Goal: Task Accomplishment & Management: Use online tool/utility

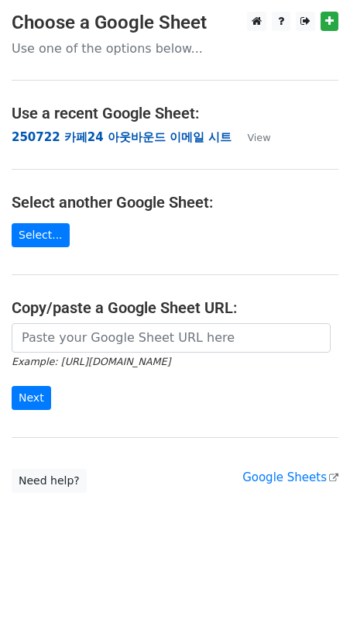
click at [87, 142] on strong "250722 카페24 아웃바운드 이메일 시트" at bounding box center [122, 137] width 220 height 14
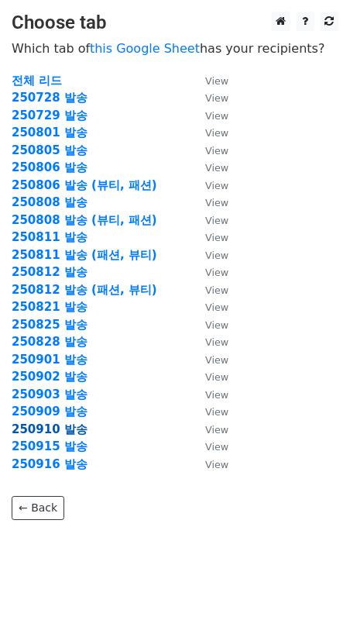
click at [62, 426] on strong "250910 발송" at bounding box center [50, 429] width 76 height 14
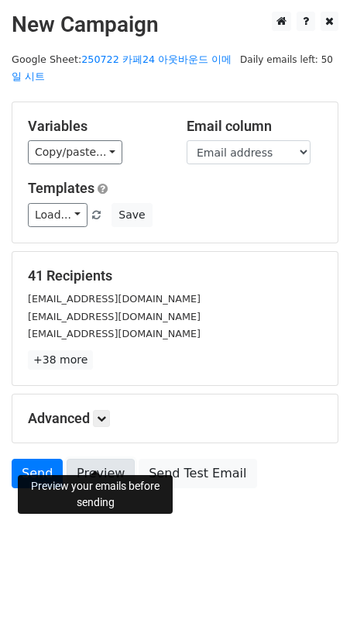
click at [97, 459] on link "Preview" at bounding box center [101, 473] width 68 height 29
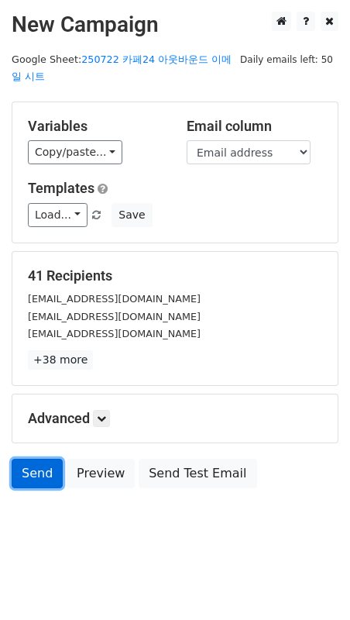
click at [33, 459] on link "Send" at bounding box center [37, 473] width 51 height 29
